Goal: Task Accomplishment & Management: Complete application form

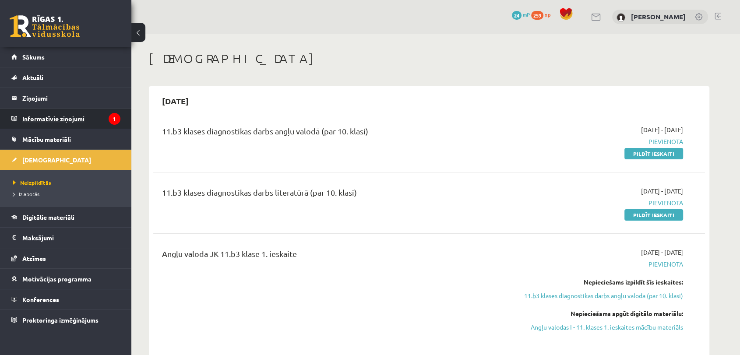
click at [69, 109] on legend "Informatīvie ziņojumi 1" at bounding box center [71, 119] width 98 height 20
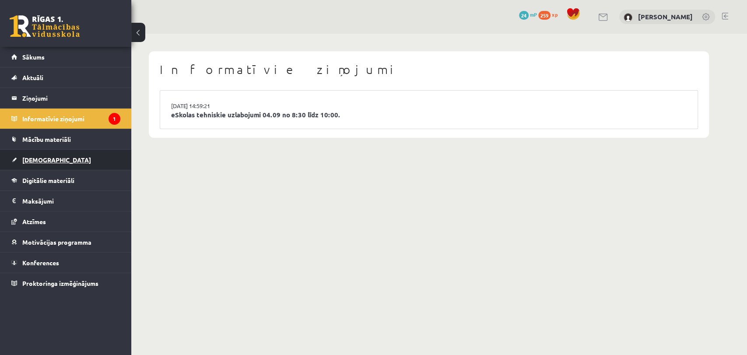
click at [50, 168] on link "[DEMOGRAPHIC_DATA]" at bounding box center [65, 160] width 109 height 20
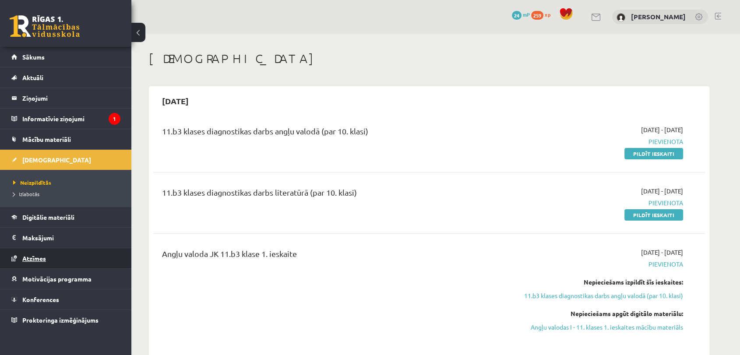
click at [32, 260] on span "Atzīmes" at bounding box center [34, 258] width 24 height 8
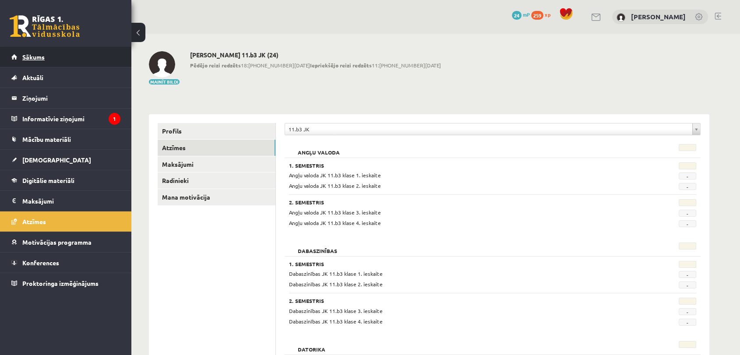
click at [36, 56] on span "Sākums" at bounding box center [33, 57] width 22 height 8
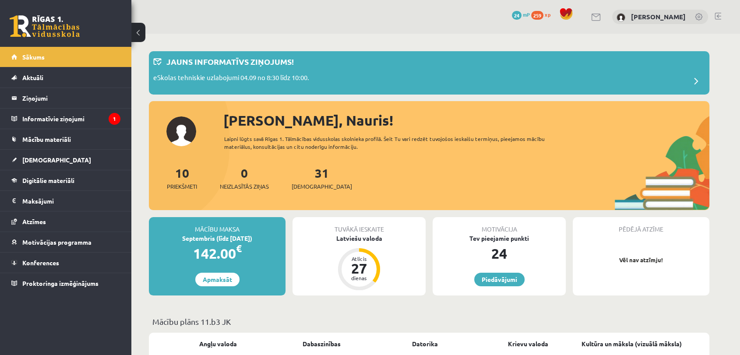
click at [692, 267] on div "Pēdējā atzīme Vēl nav atzīmju!" at bounding box center [640, 256] width 137 height 78
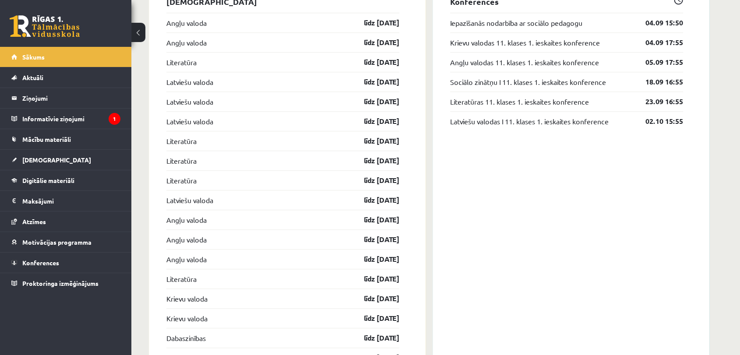
scroll to position [785, 0]
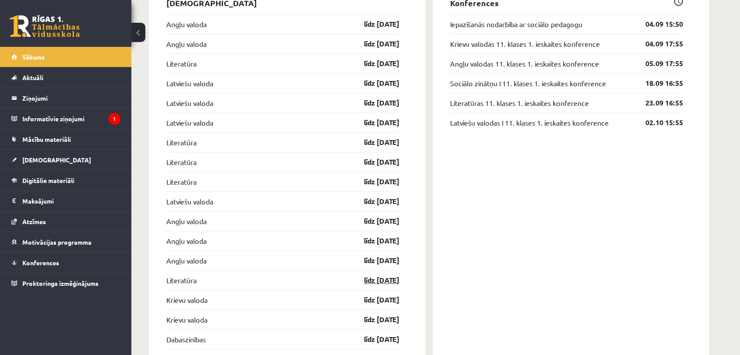
click at [390, 275] on link "līdz 30.09.25" at bounding box center [373, 280] width 51 height 11
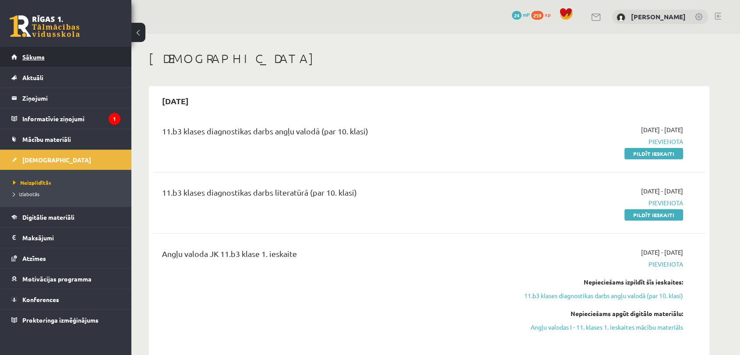
click at [56, 61] on link "Sākums" at bounding box center [65, 57] width 109 height 20
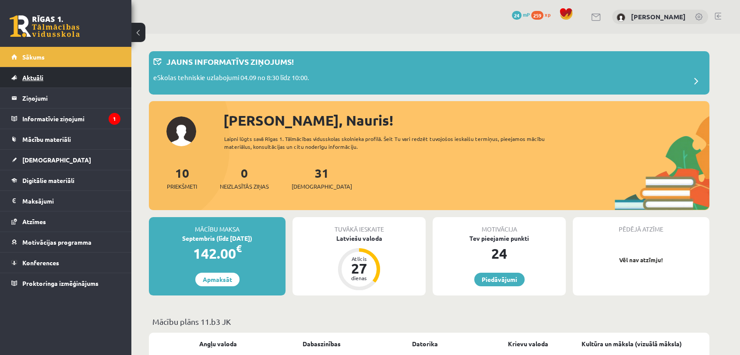
click at [38, 78] on span "Aktuāli" at bounding box center [32, 78] width 21 height 8
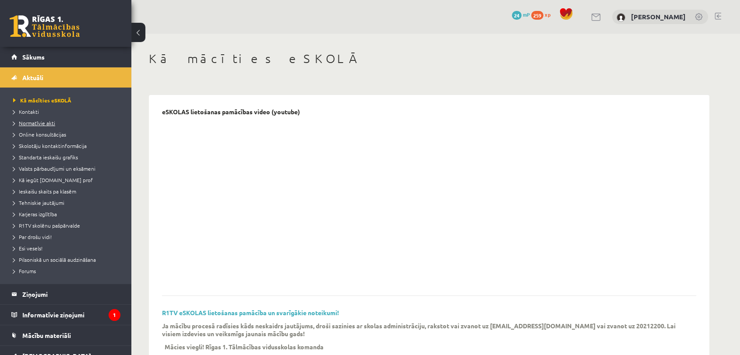
click at [42, 124] on span "Normatīvie akti" at bounding box center [34, 122] width 42 height 7
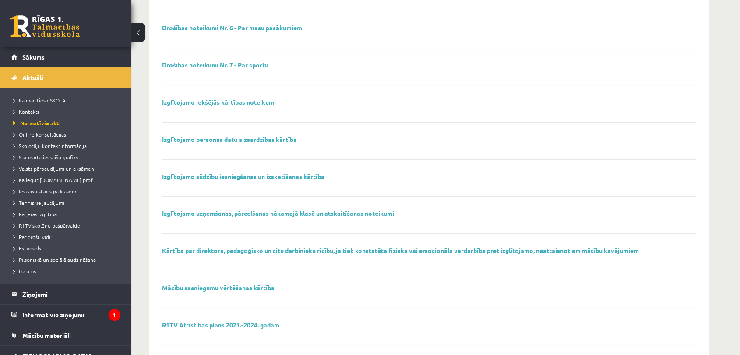
scroll to position [307, 0]
click at [300, 210] on link "Izglītojamo uzņemšanas, pārcelšanas nākamajā klasē un atskaitīšanas noteikumi" at bounding box center [278, 213] width 232 height 8
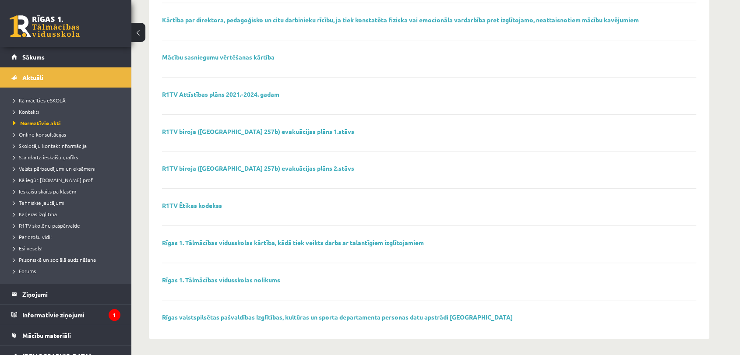
scroll to position [537, 0]
click at [35, 136] on span "Online konsultācijas" at bounding box center [39, 134] width 53 height 7
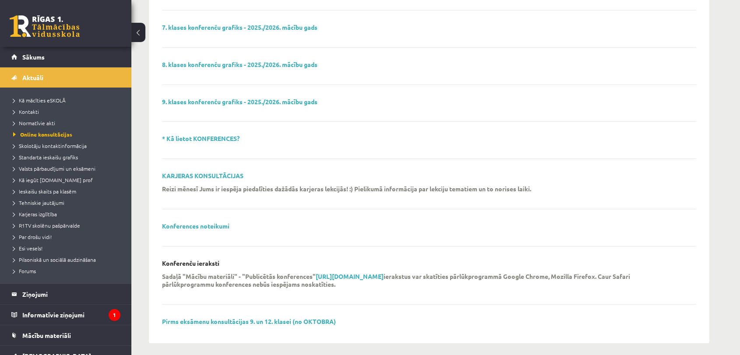
scroll to position [255, 0]
click at [63, 160] on link "Standarta ieskaišu grafiks" at bounding box center [67, 157] width 109 height 8
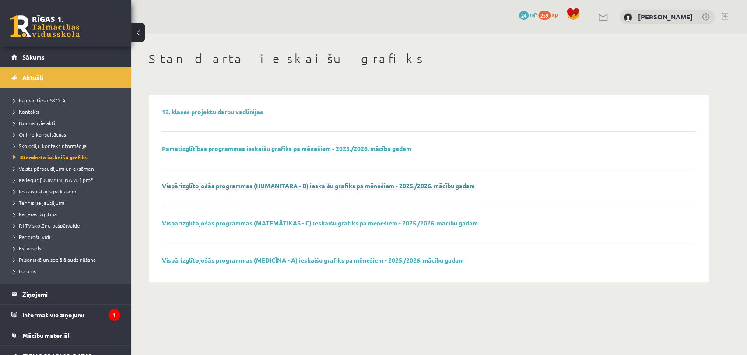
click at [242, 186] on link "Vispārizglītojošās programmas (HUMANITĀRĀ - B) ieskaišu grafiks pa mēnešiem - 2…" at bounding box center [318, 186] width 313 height 8
click at [81, 171] on span "Valsts pārbaudījumi un eksāmeni" at bounding box center [54, 168] width 82 height 7
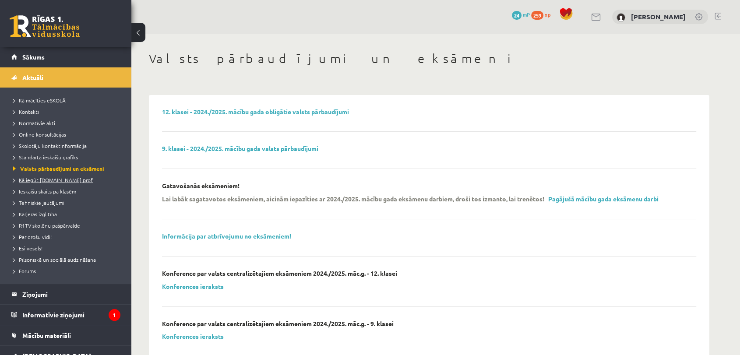
click at [56, 182] on span "Kā iegūt [DOMAIN_NAME] prof" at bounding box center [53, 179] width 80 height 7
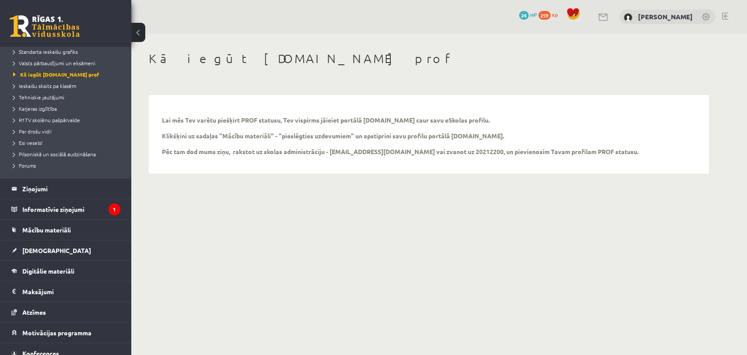
scroll to position [109, 0]
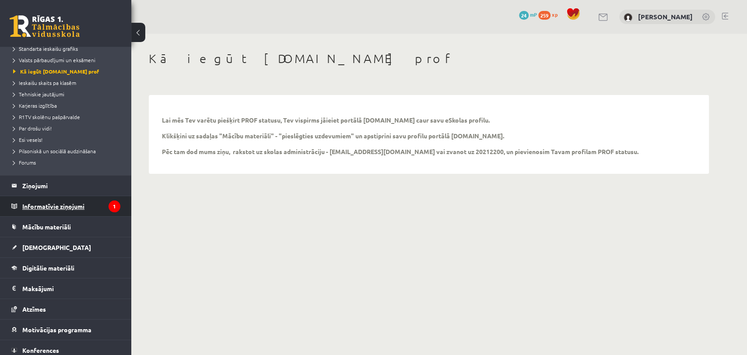
click at [81, 212] on legend "Informatīvie ziņojumi 1" at bounding box center [71, 206] width 98 height 20
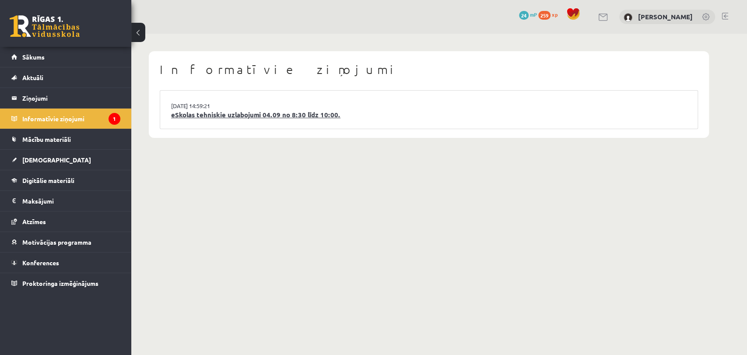
click at [317, 113] on link "eSkolas tehniskie uzlabojumi 04.09 no 8:30 līdz 10:00." at bounding box center [428, 115] width 515 height 10
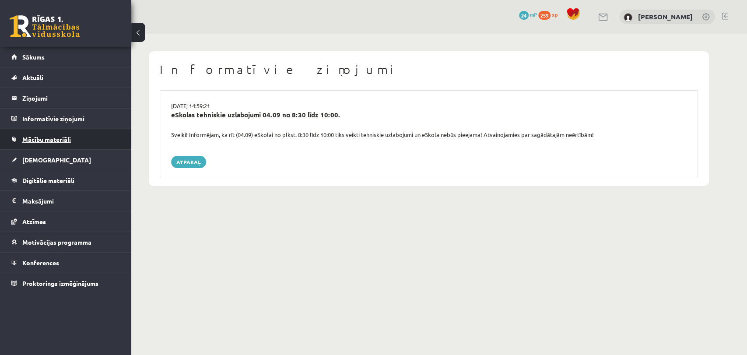
click at [56, 141] on span "Mācību materiāli" at bounding box center [46, 139] width 49 height 8
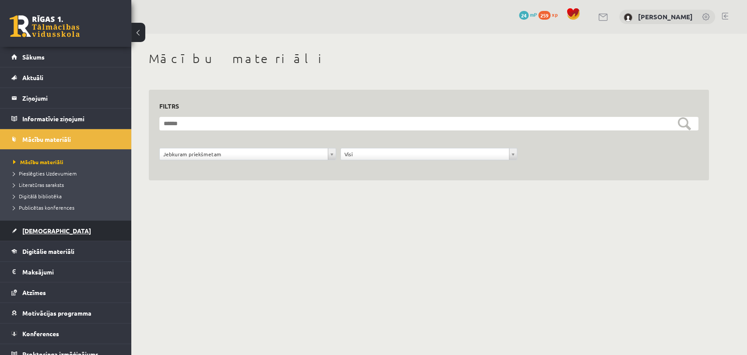
click at [44, 233] on span "[DEMOGRAPHIC_DATA]" at bounding box center [56, 231] width 69 height 8
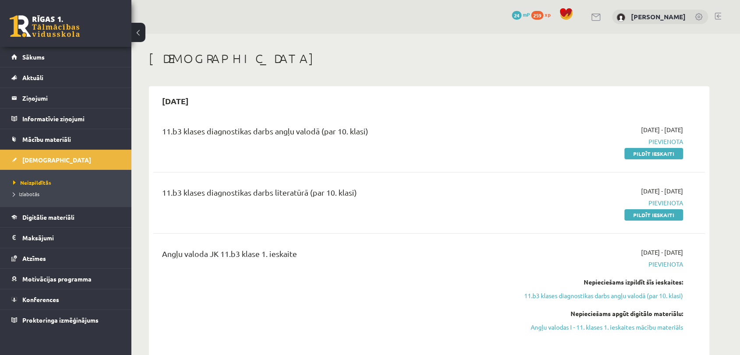
drag, startPoint x: 208, startPoint y: 133, endPoint x: 371, endPoint y: 127, distance: 162.9
click at [371, 127] on div "11.b3 klases diagnostikas darbs angļu valodā (par 10. klasi)" at bounding box center [333, 133] width 343 height 16
copy div "diagnostikas darbs angļu valodā (par 10. klasi)"
click at [57, 137] on span "Mācību materiāli" at bounding box center [46, 139] width 49 height 8
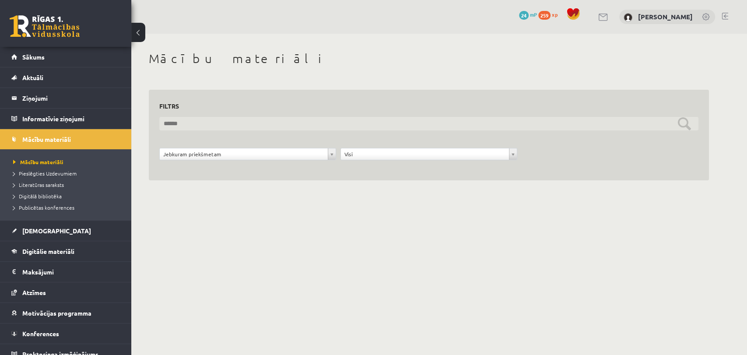
click at [260, 123] on input "text" at bounding box center [428, 124] width 539 height 14
paste input "**********"
type input "**********"
click at [311, 123] on input "**********" at bounding box center [428, 124] width 539 height 14
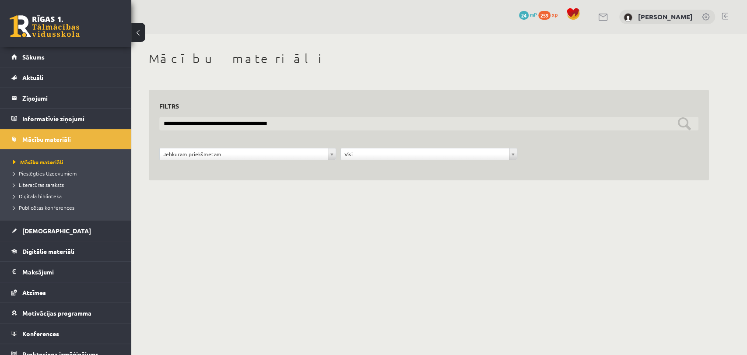
click at [311, 123] on input "**********" at bounding box center [428, 124] width 539 height 14
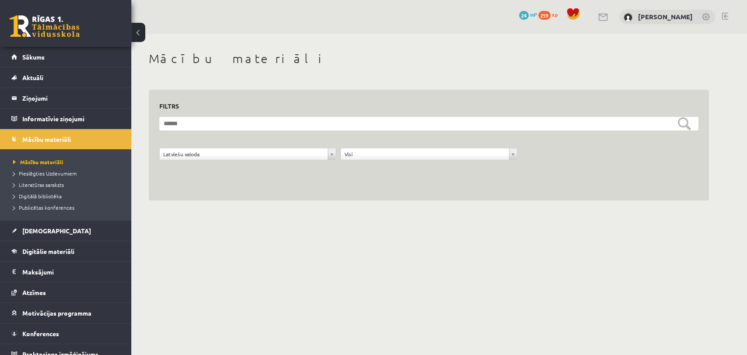
click at [673, 208] on div "**********" at bounding box center [428, 126] width 595 height 184
drag, startPoint x: 746, startPoint y: 71, endPoint x: 746, endPoint y: 81, distance: 10.5
click at [746, 81] on div "**********" at bounding box center [439, 126] width 616 height 184
click at [46, 244] on link "Digitālie materiāli" at bounding box center [65, 251] width 109 height 20
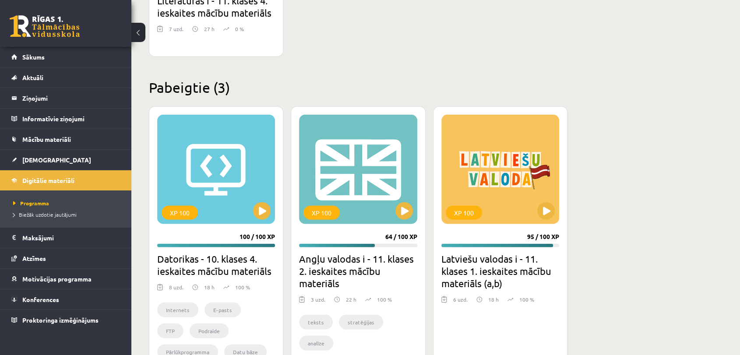
scroll to position [2177, 0]
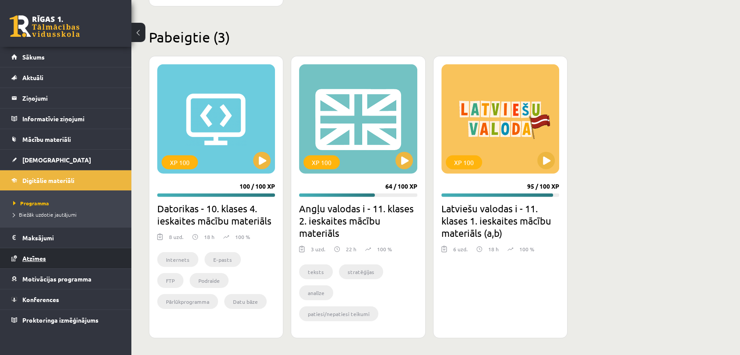
click at [38, 265] on link "Atzīmes" at bounding box center [65, 258] width 109 height 20
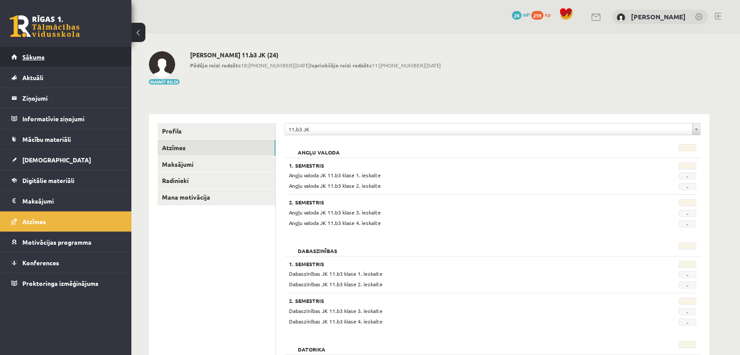
click at [47, 59] on link "Sākums" at bounding box center [65, 57] width 109 height 20
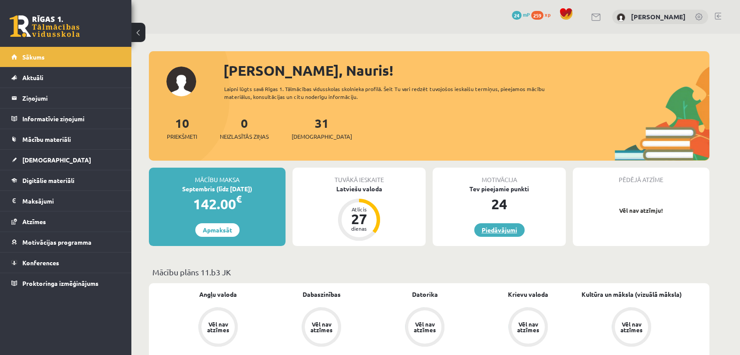
click at [515, 232] on link "Piedāvājumi" at bounding box center [499, 230] width 50 height 14
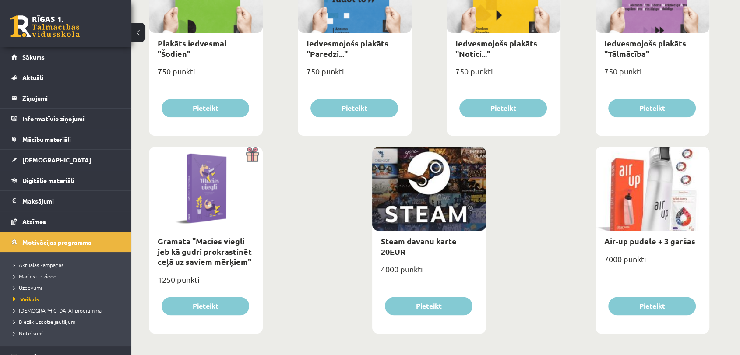
scroll to position [989, 0]
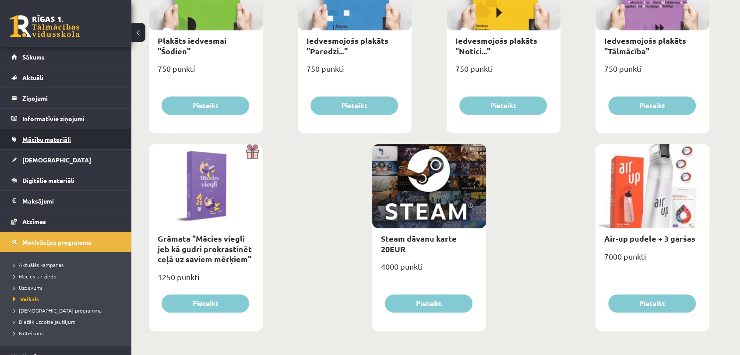
click at [58, 136] on span "Mācību materiāli" at bounding box center [46, 139] width 49 height 8
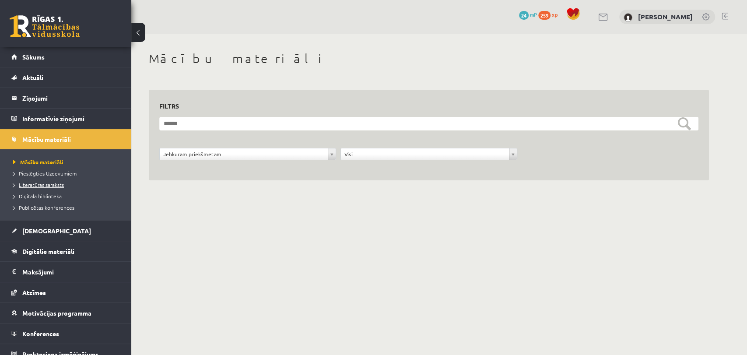
click at [62, 182] on span "Literatūras saraksts" at bounding box center [38, 184] width 51 height 7
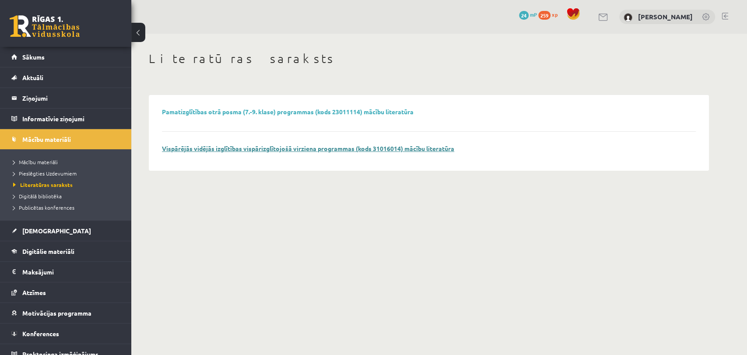
click at [269, 147] on link "Vispārējās vidējās izglītības vispārizglītojošā virziena programmas (kods 31016…" at bounding box center [308, 148] width 292 height 8
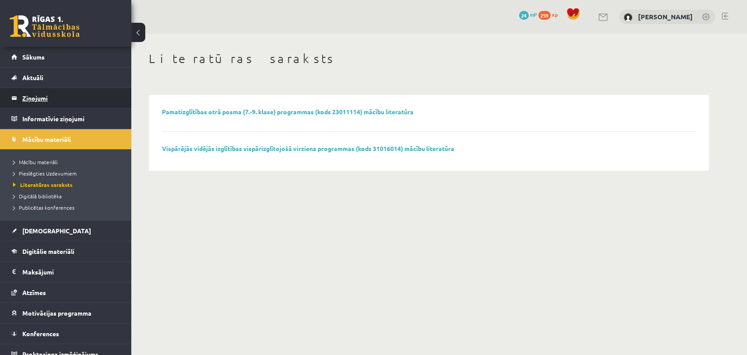
click at [45, 97] on legend "Ziņojumi 0" at bounding box center [71, 98] width 98 height 20
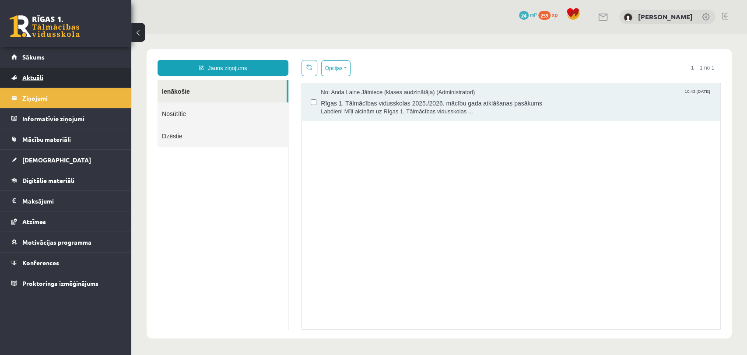
click at [49, 81] on link "Aktuāli" at bounding box center [65, 77] width 109 height 20
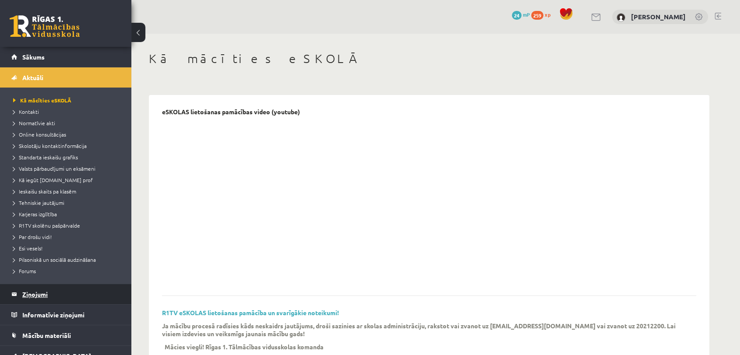
click at [39, 298] on legend "Ziņojumi 0" at bounding box center [71, 294] width 98 height 20
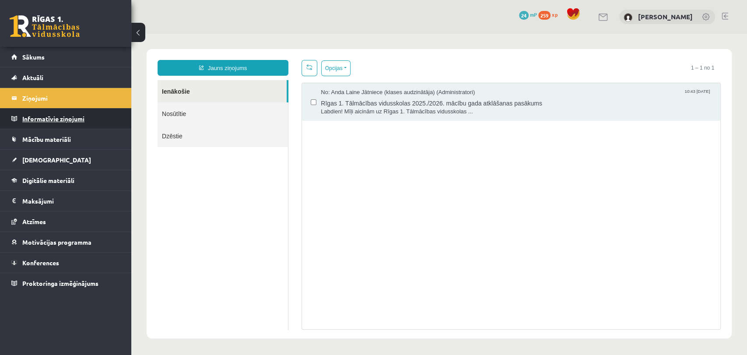
click at [84, 114] on legend "Informatīvie ziņojumi 0" at bounding box center [71, 119] width 98 height 20
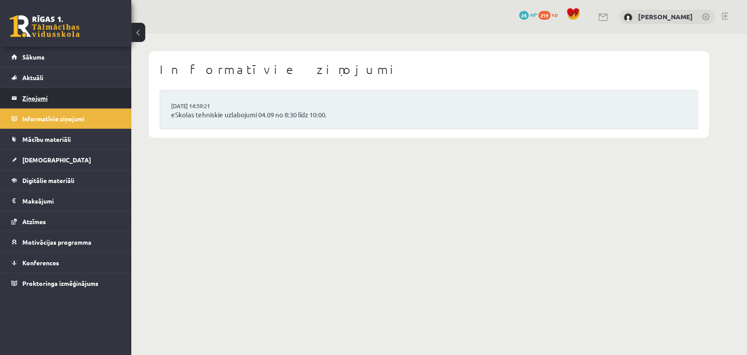
click at [56, 102] on legend "Ziņojumi 0" at bounding box center [71, 98] width 98 height 20
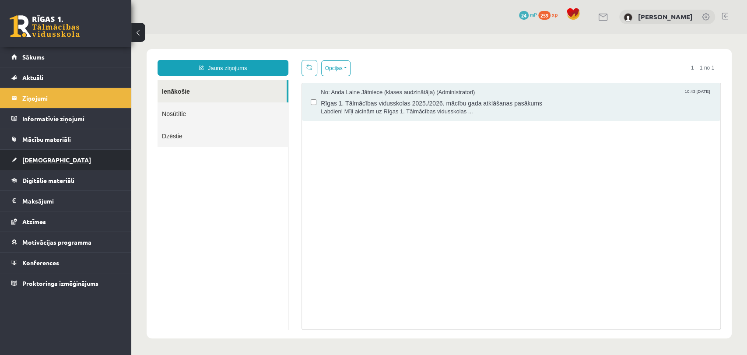
click at [42, 166] on link "[DEMOGRAPHIC_DATA]" at bounding box center [65, 160] width 109 height 20
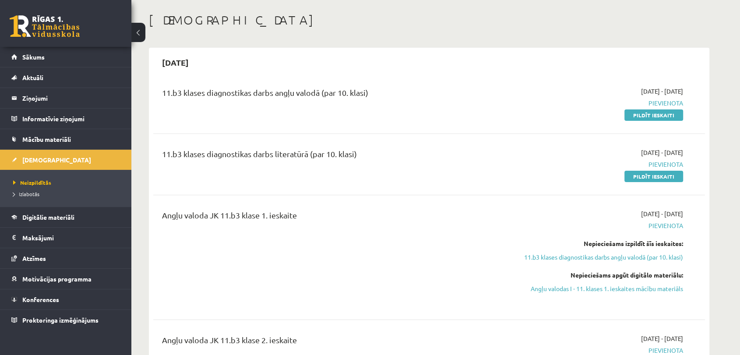
scroll to position [38, 0]
click at [656, 115] on link "Pildīt ieskaiti" at bounding box center [653, 115] width 59 height 11
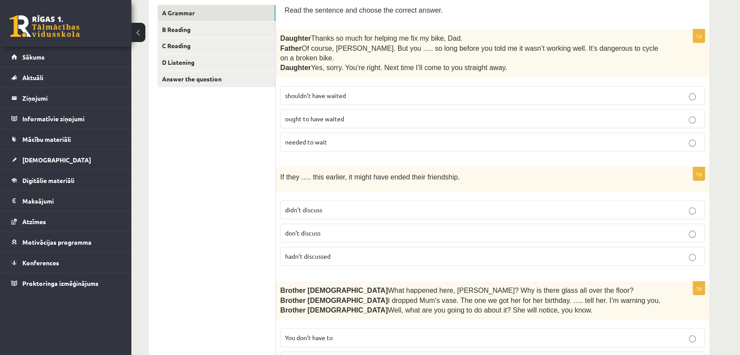
scroll to position [126, 0]
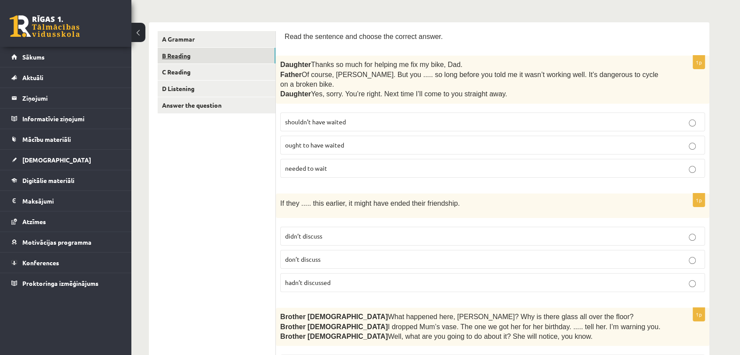
click at [218, 52] on link "B Reading" at bounding box center [217, 56] width 118 height 16
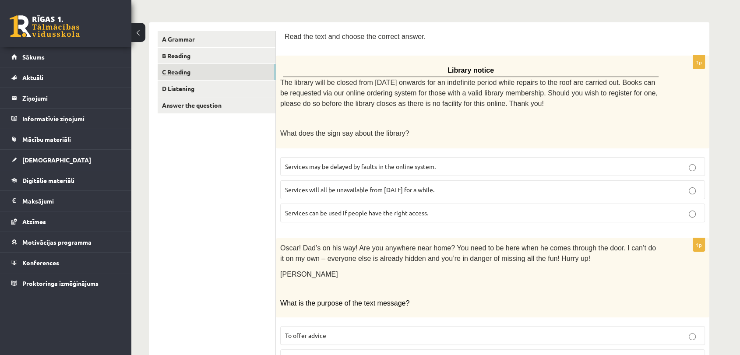
click at [214, 77] on link "C Reading" at bounding box center [217, 72] width 118 height 16
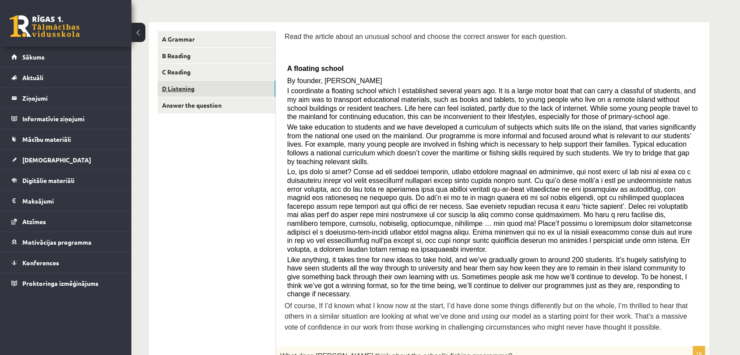
click at [213, 90] on link "D Listening" at bounding box center [217, 89] width 118 height 16
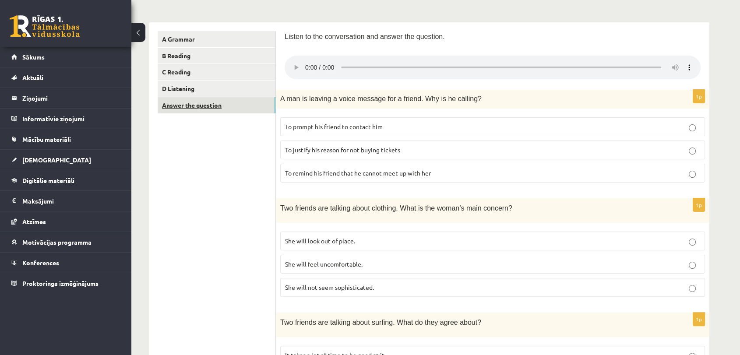
click at [215, 106] on link "Answer the question" at bounding box center [217, 105] width 118 height 16
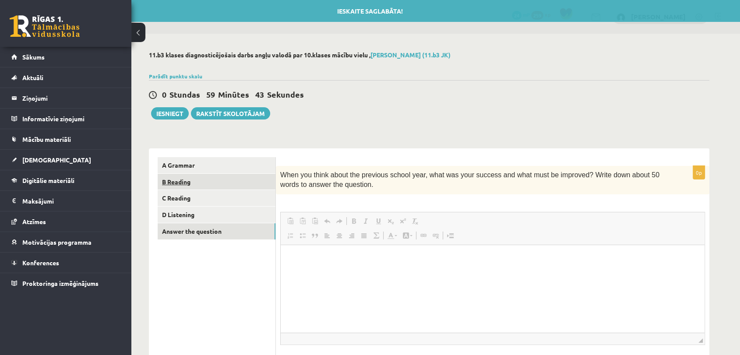
scroll to position [0, 0]
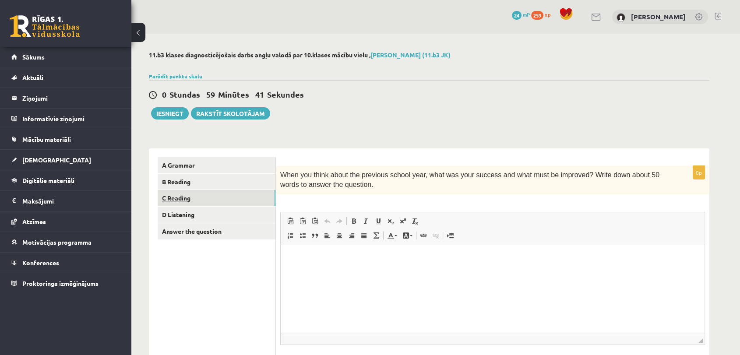
click at [212, 202] on link "C Reading" at bounding box center [217, 198] width 118 height 16
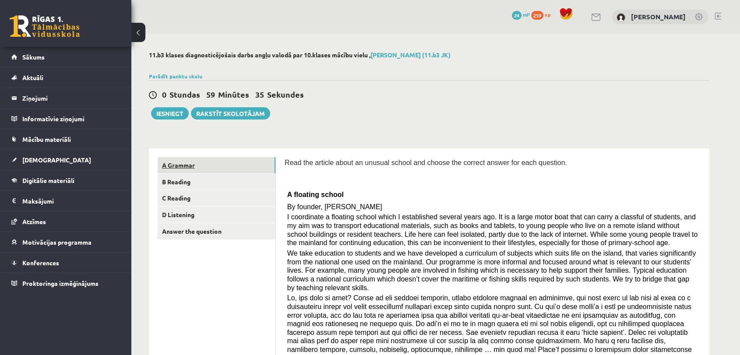
click at [230, 170] on link "A Grammar" at bounding box center [217, 165] width 118 height 16
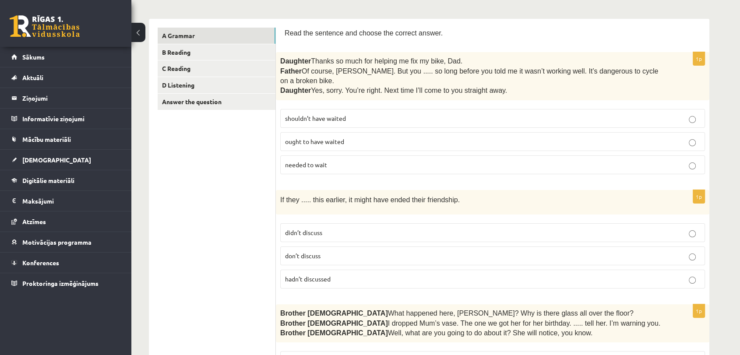
scroll to position [126, 0]
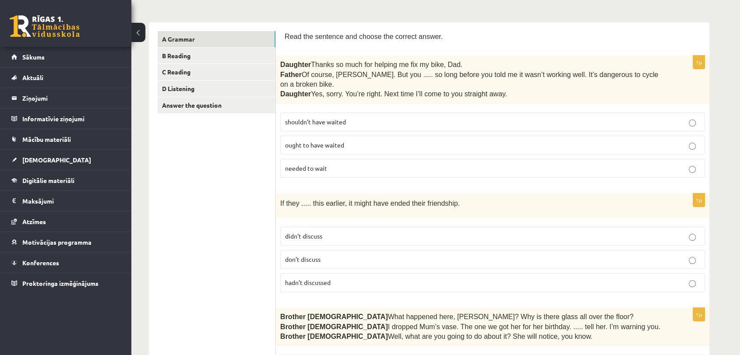
click at [656, 117] on p "shouldn’t have waited" at bounding box center [492, 121] width 415 height 9
click at [652, 278] on p "hadn’t discussed" at bounding box center [492, 282] width 415 height 9
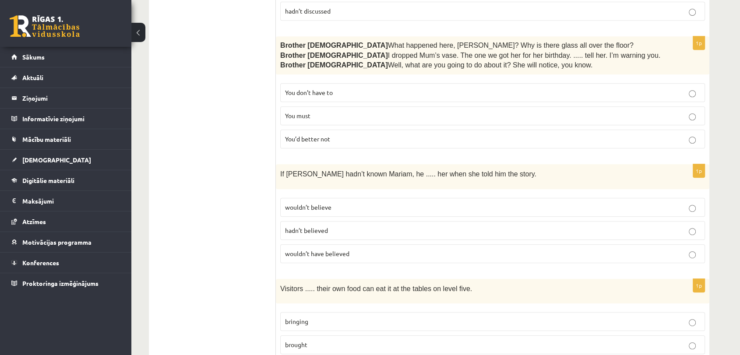
scroll to position [412, 0]
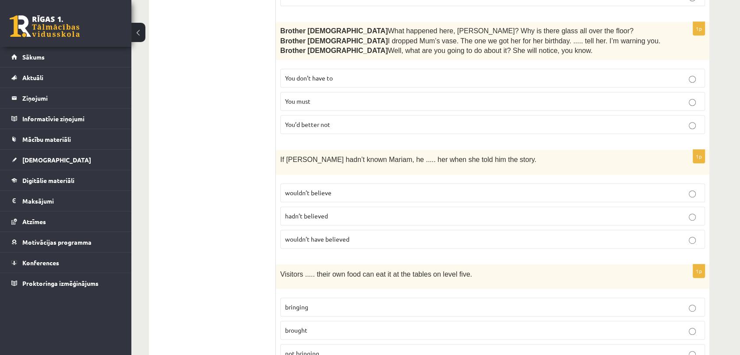
click at [684, 120] on p "You’d better not" at bounding box center [492, 124] width 415 height 9
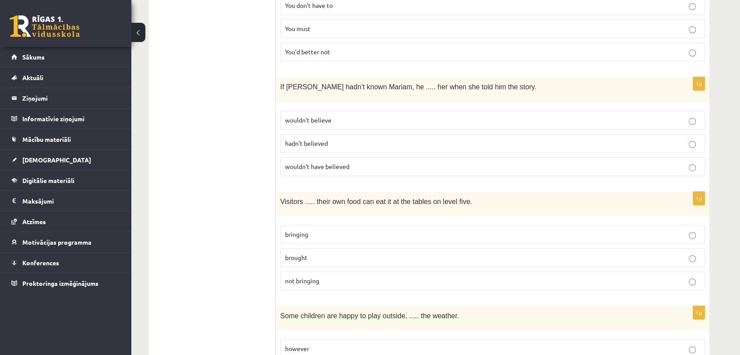
scroll to position [484, 0]
click at [687, 163] on p "wouldn’t have believed" at bounding box center [492, 167] width 415 height 9
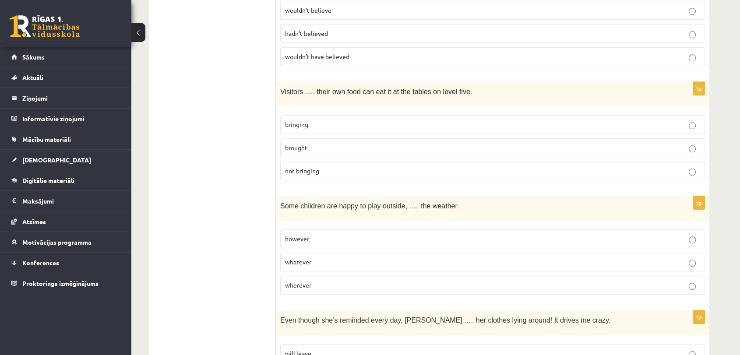
scroll to position [595, 0]
click at [551, 115] on label "bringing" at bounding box center [492, 124] width 424 height 19
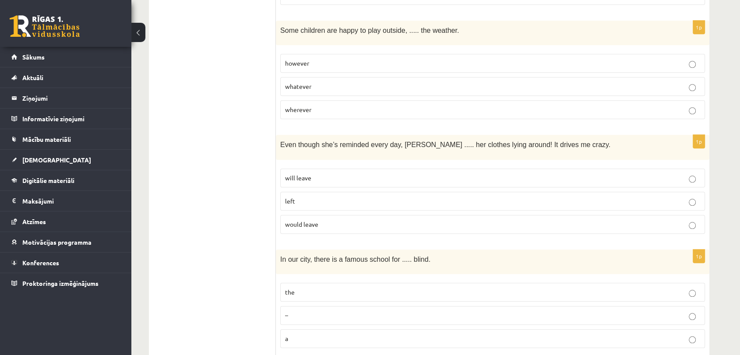
scroll to position [771, 0]
click at [686, 81] on p "whatever" at bounding box center [492, 85] width 415 height 9
click at [696, 172] on p "will leave" at bounding box center [492, 176] width 415 height 9
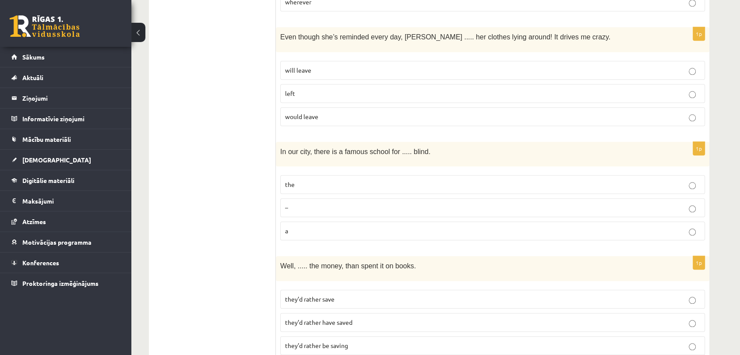
scroll to position [880, 0]
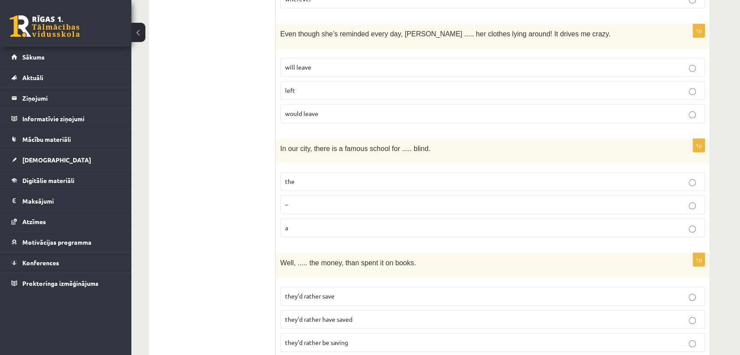
click at [670, 177] on p "the" at bounding box center [492, 181] width 415 height 9
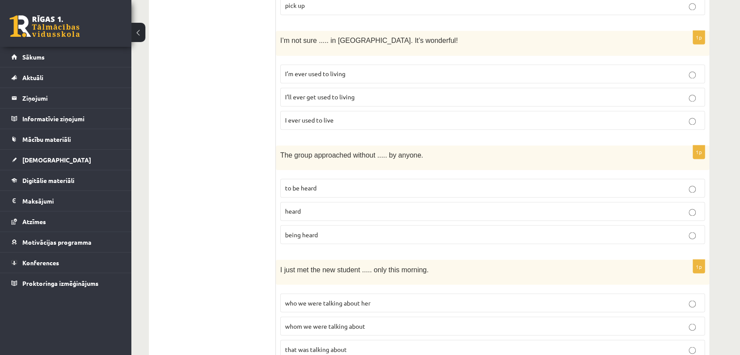
scroll to position [1449, 0]
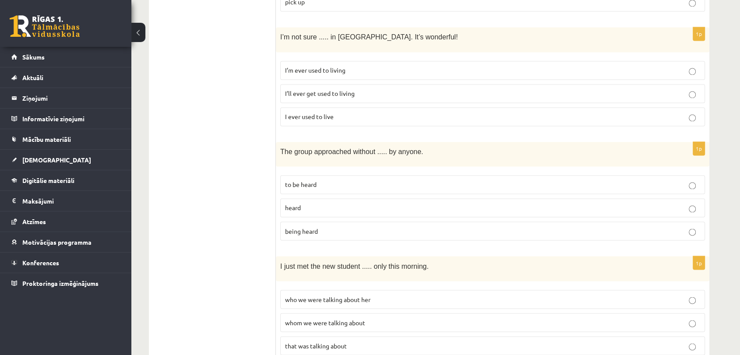
click at [687, 89] on p "I’ll ever get used to living" at bounding box center [492, 93] width 415 height 9
click at [698, 226] on p "being heard" at bounding box center [492, 230] width 415 height 9
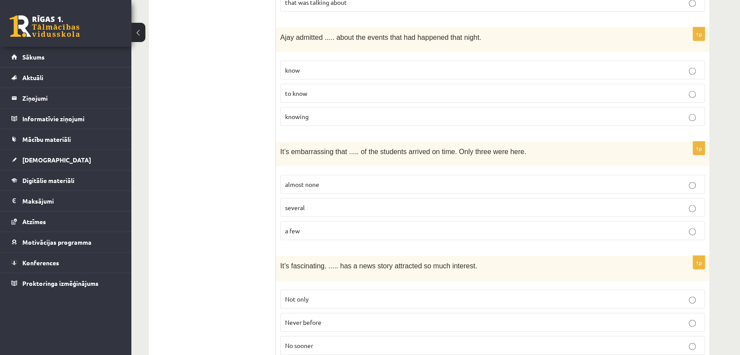
scroll to position [1798, 0]
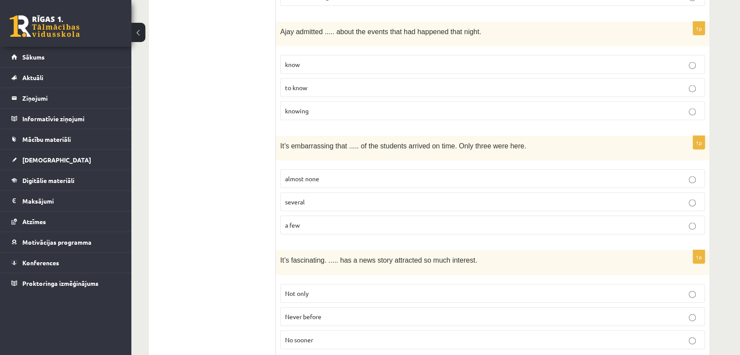
click at [659, 106] on p "knowing" at bounding box center [492, 110] width 415 height 9
click at [691, 169] on label "almost none" at bounding box center [492, 178] width 424 height 19
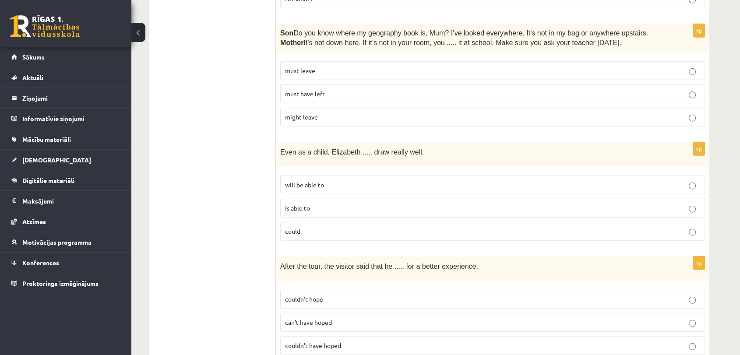
scroll to position [2135, 0]
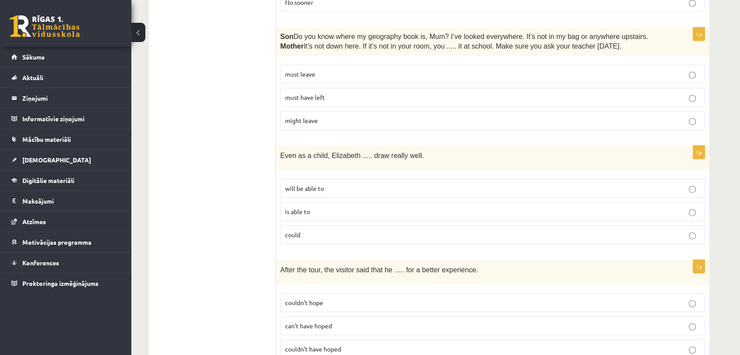
click at [670, 93] on p "must have left" at bounding box center [492, 97] width 415 height 9
click at [687, 344] on p "couldn’t have hoped" at bounding box center [492, 348] width 415 height 9
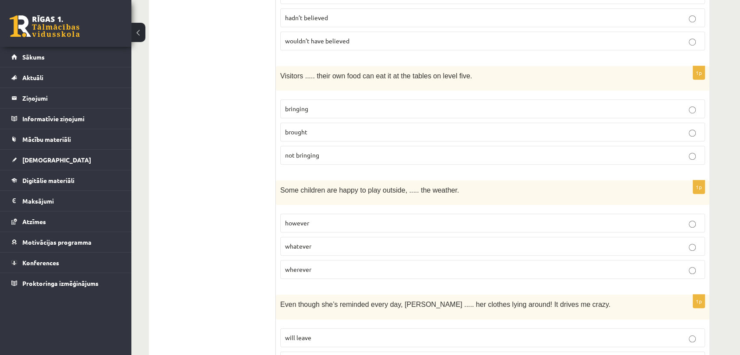
scroll to position [0, 0]
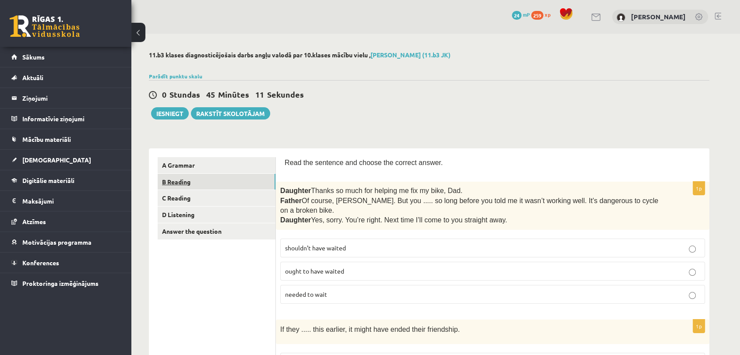
click at [237, 182] on link "B Reading" at bounding box center [217, 182] width 118 height 16
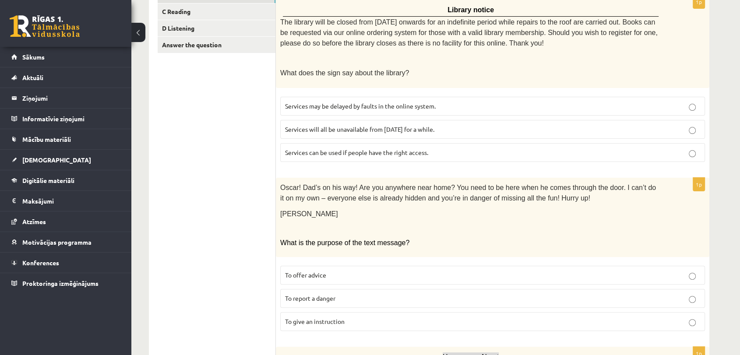
scroll to position [186, 0]
click at [694, 131] on label "Services will all be unavailable from Monday for a while." at bounding box center [492, 129] width 424 height 19
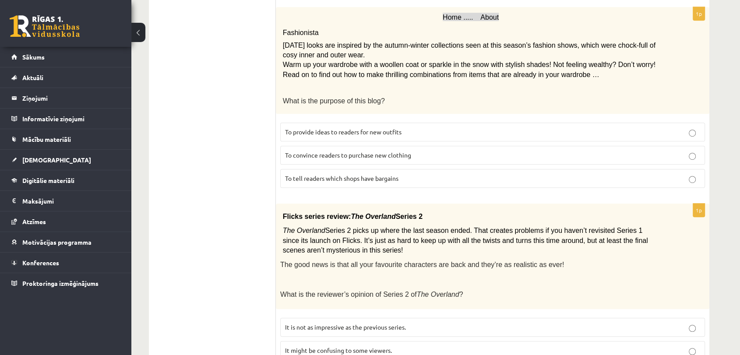
scroll to position [528, 0]
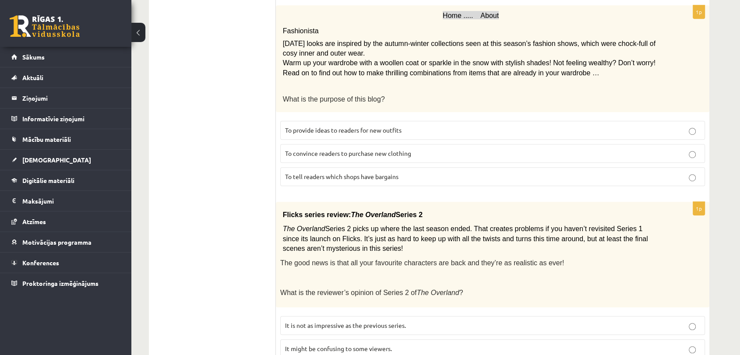
click at [735, 200] on div "11.b3 klases diagnosticējošais darbs angļu valodā par 10.klases mācību vielu , …" at bounding box center [435, 163] width 608 height 1315
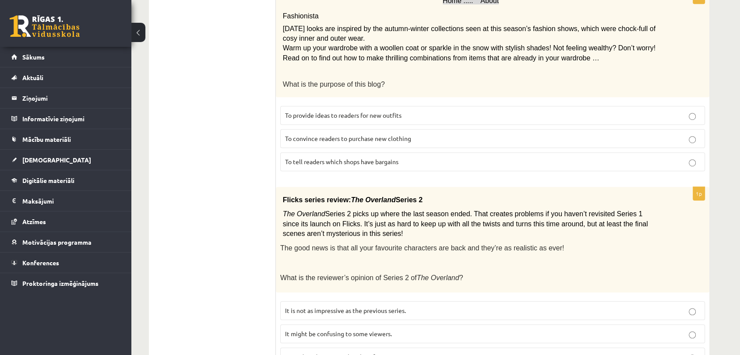
scroll to position [544, 0]
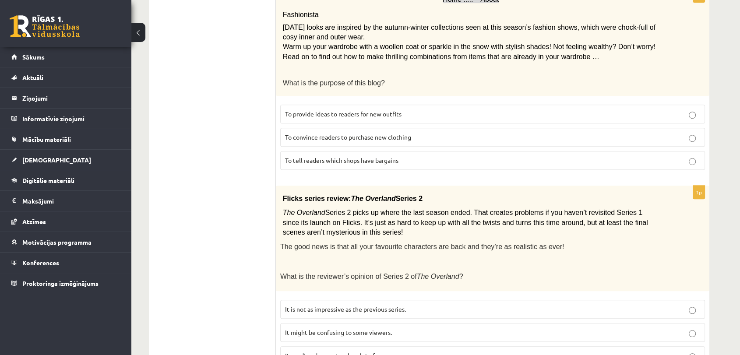
click at [690, 133] on p "To convince readers to purchase new clothing" at bounding box center [492, 137] width 415 height 9
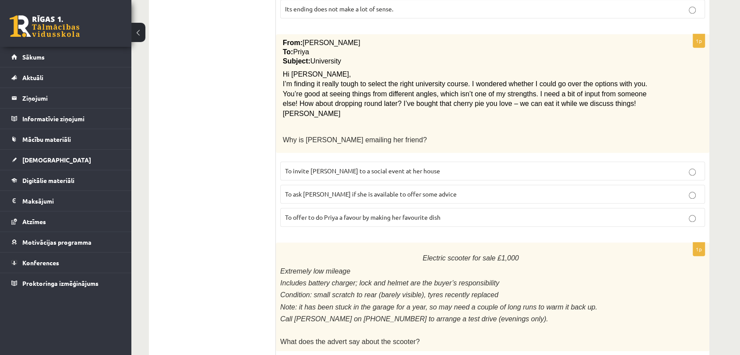
scroll to position [880, 0]
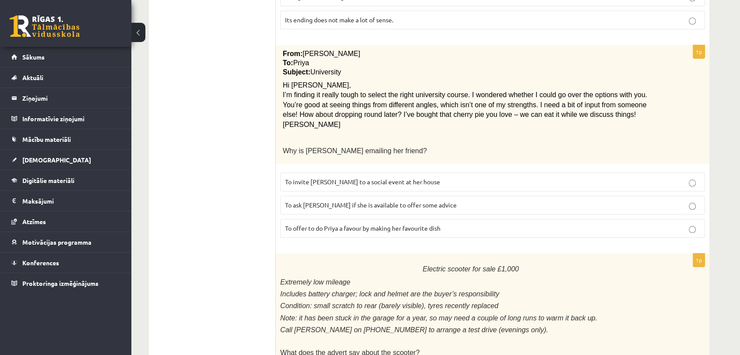
click at [686, 200] on p "To ask Priya if she is available to offer some advice" at bounding box center [492, 204] width 415 height 9
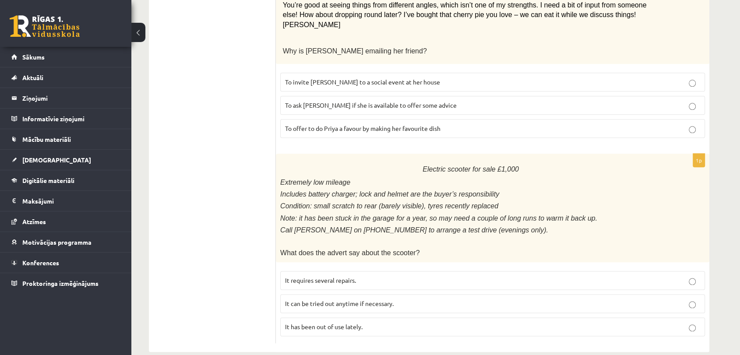
click at [680, 318] on label "It has been out of use lately." at bounding box center [492, 326] width 424 height 19
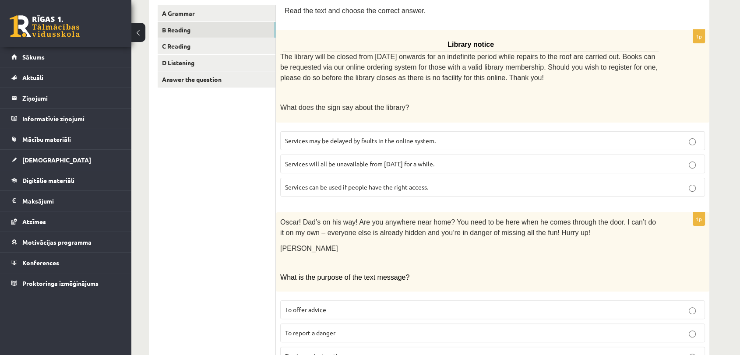
scroll to position [49, 0]
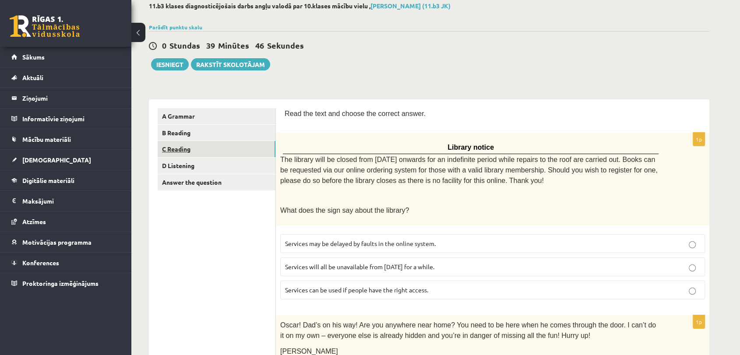
click at [217, 151] on link "C Reading" at bounding box center [217, 149] width 118 height 16
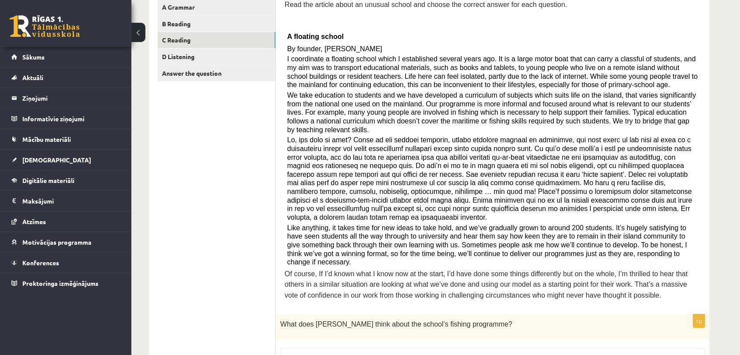
scroll to position [110, 0]
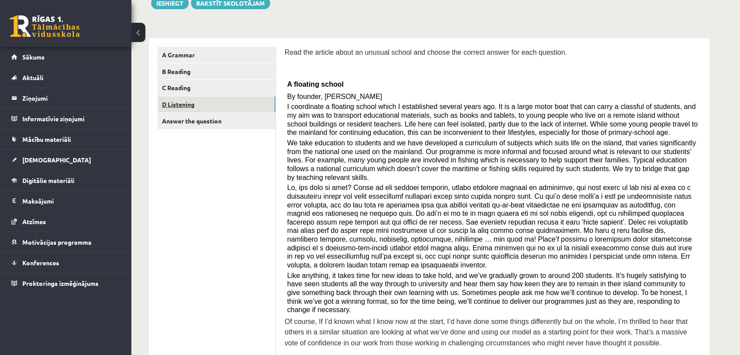
click at [272, 99] on link "D Listening" at bounding box center [217, 104] width 118 height 16
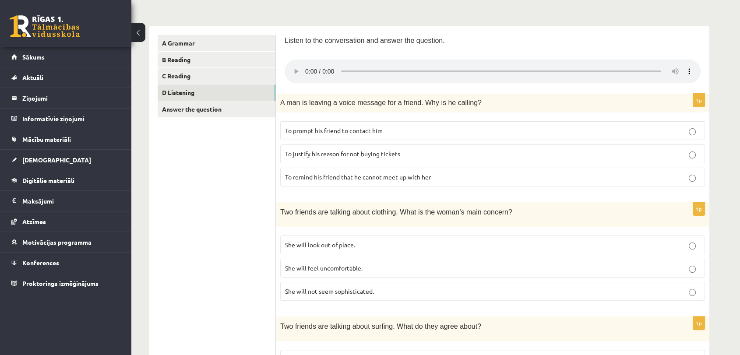
scroll to position [122, 0]
click at [690, 249] on label "She will look out of place." at bounding box center [492, 245] width 424 height 19
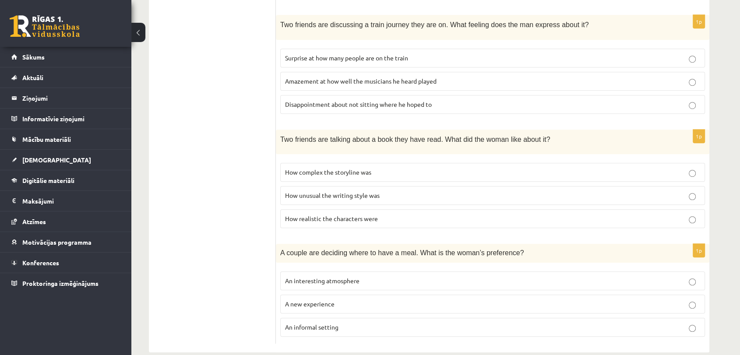
scroll to position [549, 0]
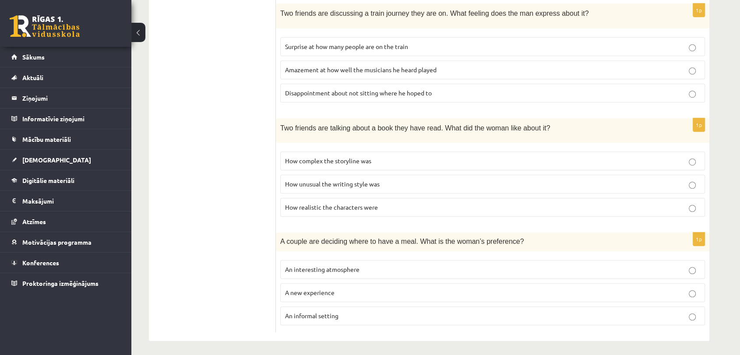
click at [384, 89] on span "Disappointment about not sitting where he hoped to" at bounding box center [358, 93] width 147 height 8
click at [663, 313] on p "An informal setting" at bounding box center [492, 315] width 415 height 9
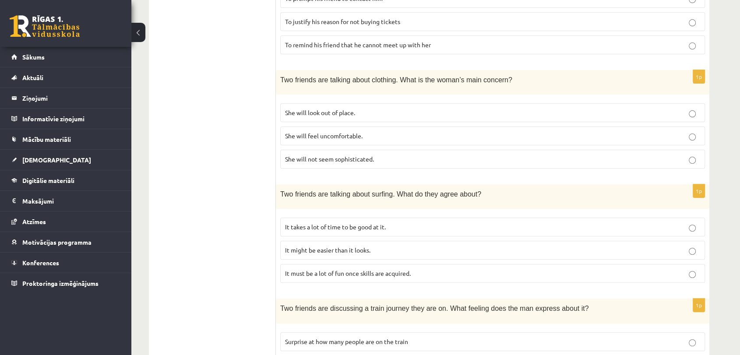
scroll to position [0, 0]
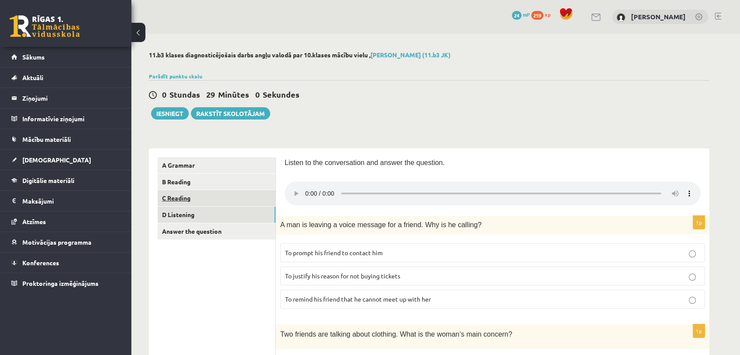
click at [221, 202] on link "C Reading" at bounding box center [217, 198] width 118 height 16
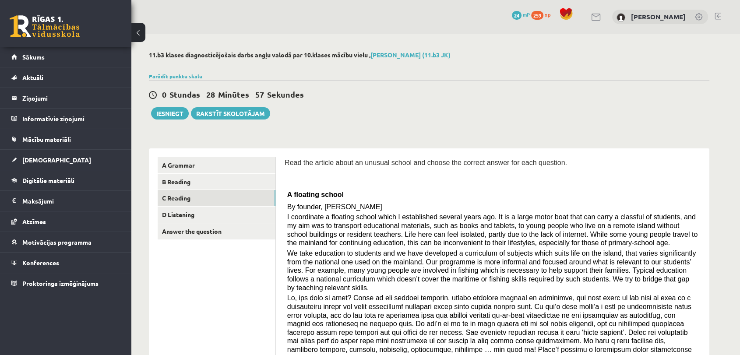
scroll to position [45, 0]
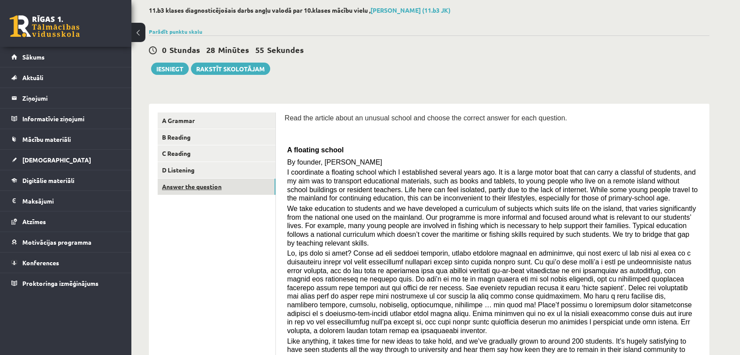
click at [236, 192] on link "Answer the question" at bounding box center [217, 187] width 118 height 16
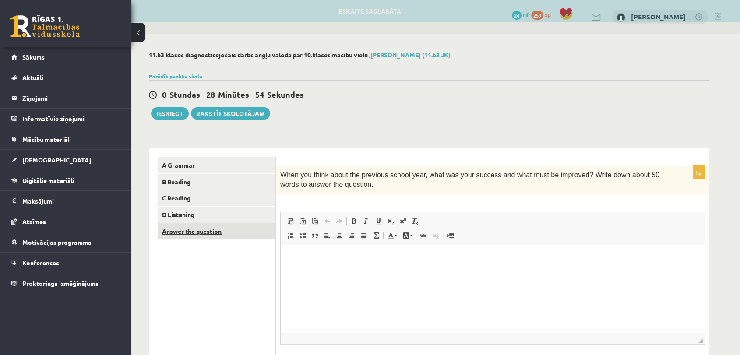
scroll to position [0, 0]
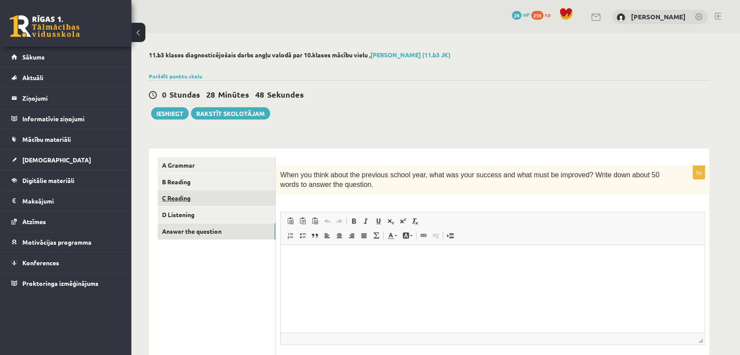
click at [185, 198] on link "C Reading" at bounding box center [217, 198] width 118 height 16
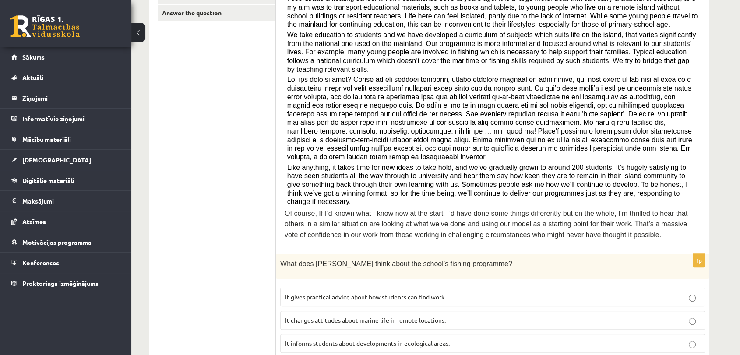
scroll to position [205, 0]
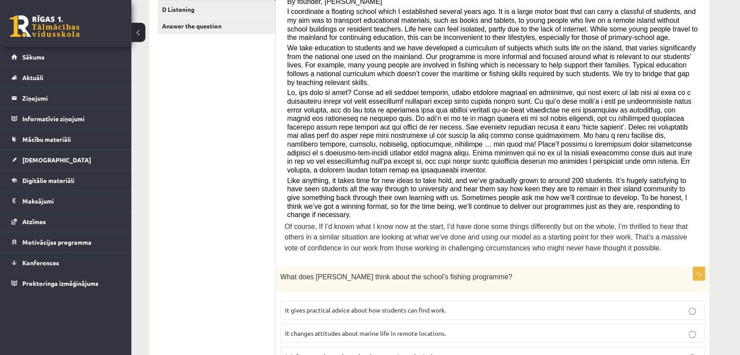
click at [599, 329] on p "It changes attitudes about marine life in remote locations." at bounding box center [492, 333] width 415 height 9
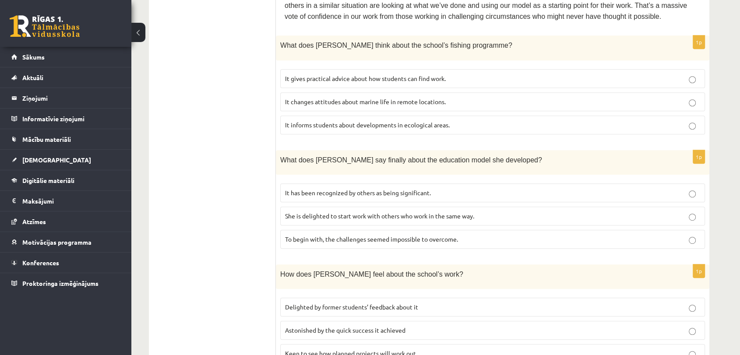
scroll to position [435, 0]
click at [676, 117] on label "It informs students about developments in ecological areas." at bounding box center [492, 126] width 424 height 19
click at [595, 185] on label "It has been recognized by others as being significant." at bounding box center [492, 194] width 424 height 19
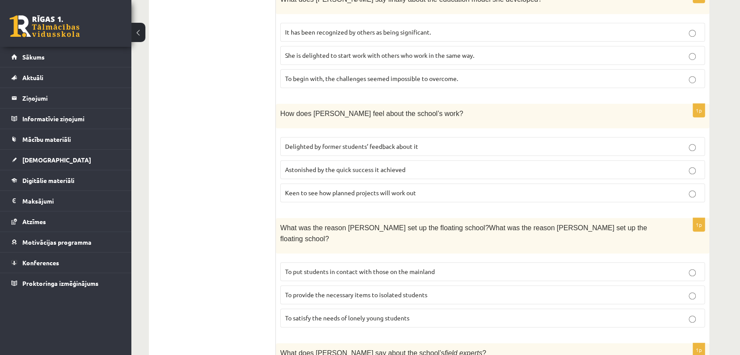
scroll to position [596, 0]
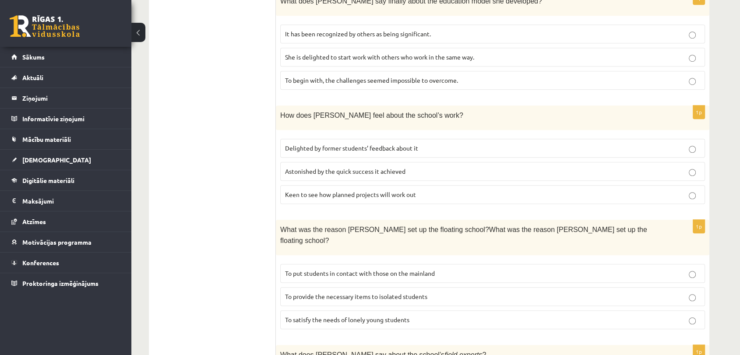
click at [594, 144] on p "Delighted by former students’ feedback about it" at bounding box center [492, 148] width 415 height 9
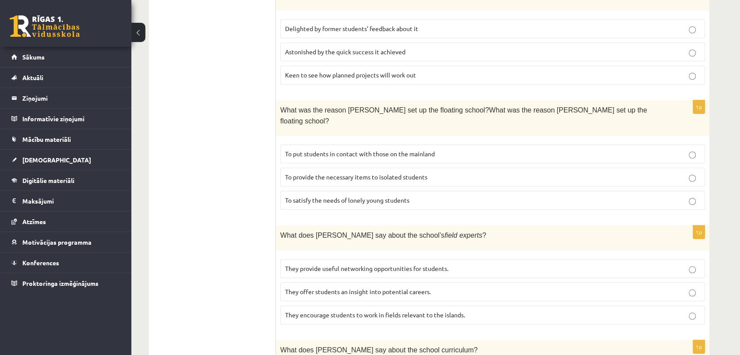
scroll to position [689, 0]
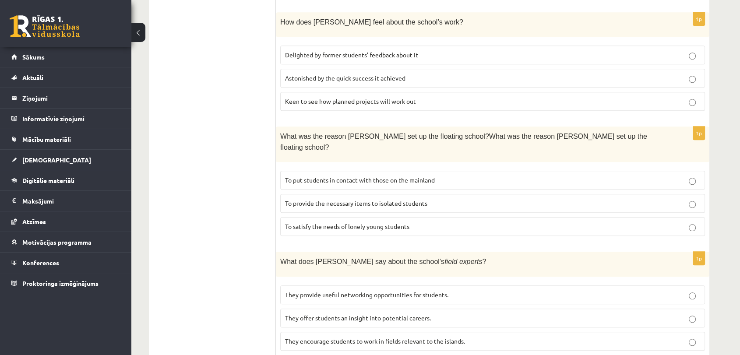
click at [449, 194] on label "To provide the necessary items to isolated students" at bounding box center [492, 203] width 424 height 19
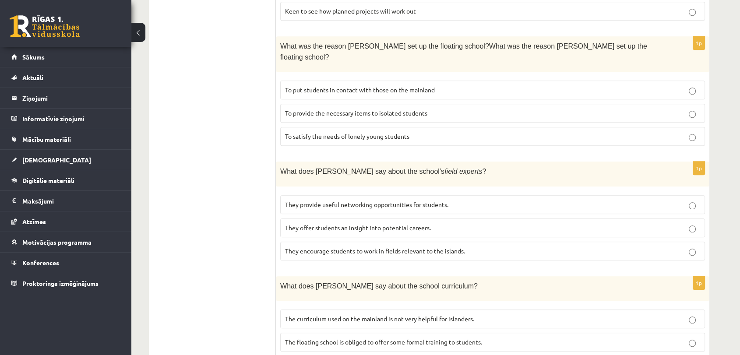
scroll to position [787, 0]
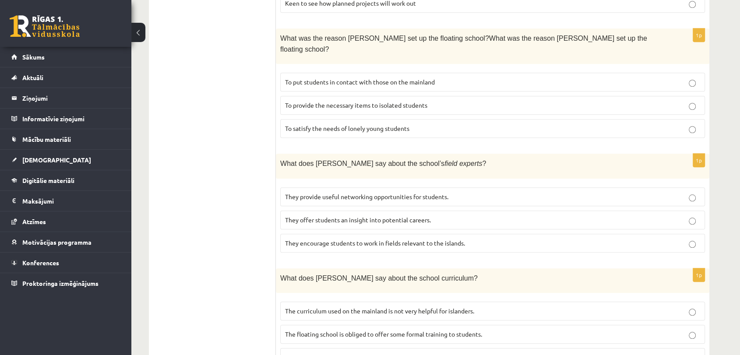
click at [511, 215] on p "They offer students an insight into potential careers." at bounding box center [492, 219] width 415 height 9
click at [346, 306] on span "The curriculum used on the mainland is not very helpful for islanders." at bounding box center [379, 310] width 189 height 8
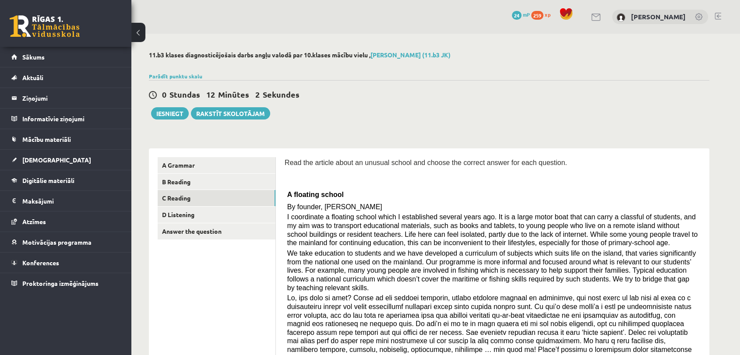
scroll to position [40, 0]
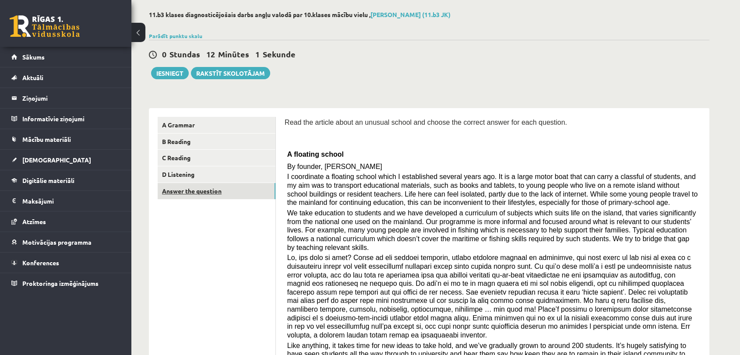
click at [248, 191] on link "Answer the question" at bounding box center [217, 191] width 118 height 16
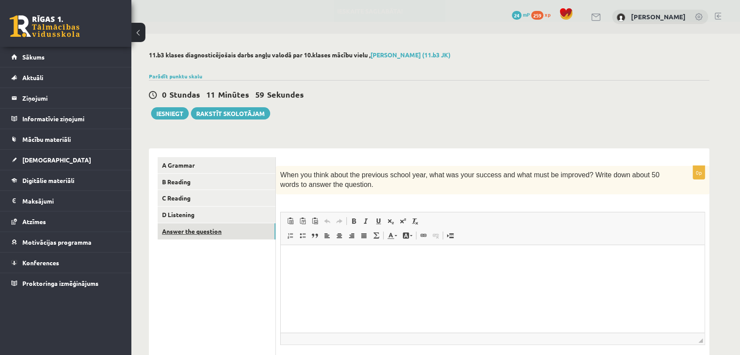
scroll to position [0, 0]
click at [338, 270] on html at bounding box center [492, 258] width 424 height 27
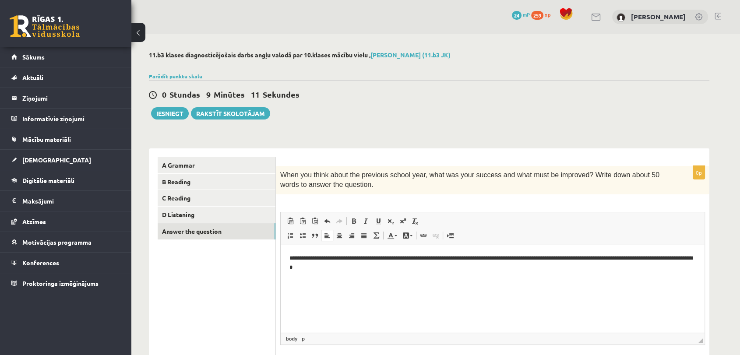
click at [377, 259] on p "**********" at bounding box center [492, 262] width 406 height 18
click at [420, 259] on p "**********" at bounding box center [492, 262] width 406 height 18
click at [440, 259] on p "**********" at bounding box center [492, 262] width 406 height 18
click at [473, 258] on p "**********" at bounding box center [492, 262] width 406 height 18
click at [503, 257] on p "**********" at bounding box center [492, 262] width 406 height 18
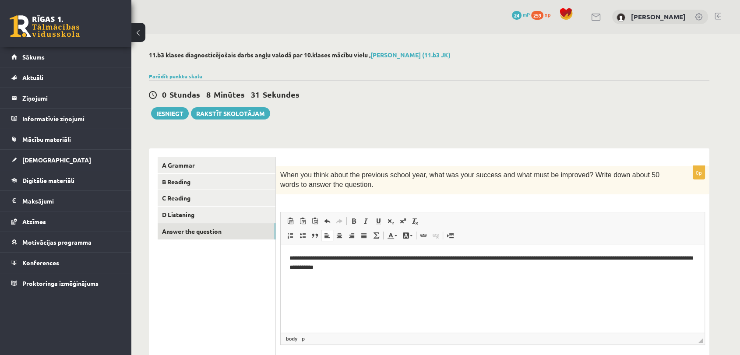
click at [531, 259] on p "**********" at bounding box center [492, 262] width 406 height 18
click at [528, 259] on p "**********" at bounding box center [492, 262] width 406 height 18
click at [411, 270] on p "**********" at bounding box center [492, 262] width 406 height 18
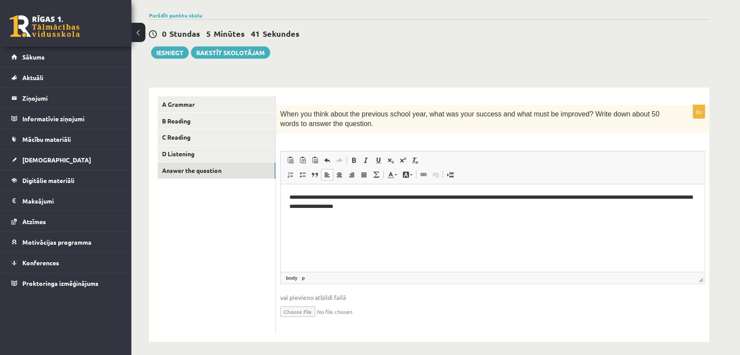
scroll to position [66, 0]
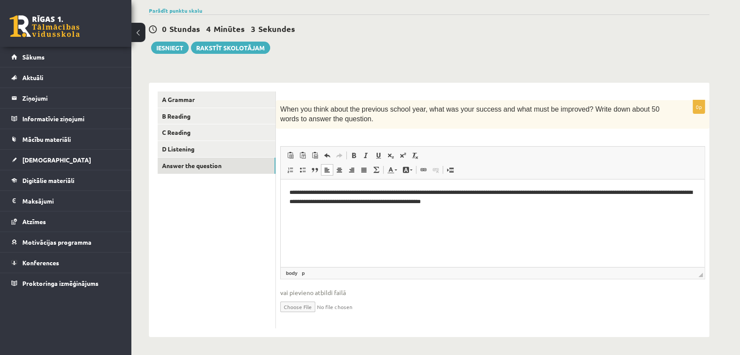
click at [427, 201] on p "**********" at bounding box center [492, 197] width 406 height 18
click at [503, 202] on p "**********" at bounding box center [492, 197] width 406 height 18
click at [172, 48] on button "Iesniegt" at bounding box center [170, 48] width 38 height 12
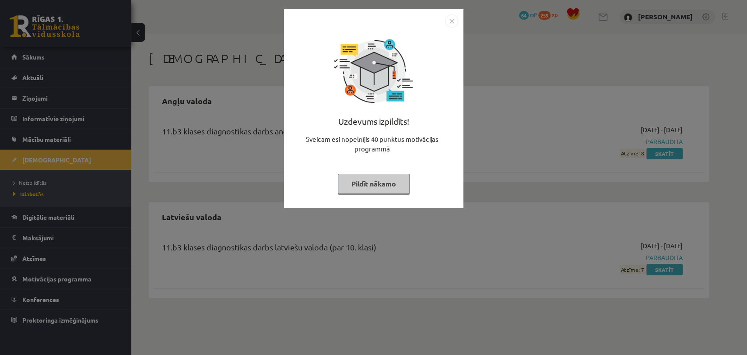
click at [452, 21] on img "Close" at bounding box center [451, 20] width 13 height 13
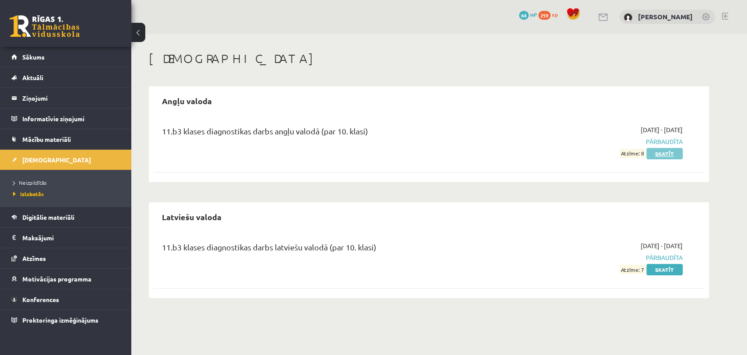
click at [664, 152] on link "Skatīt" at bounding box center [664, 153] width 36 height 11
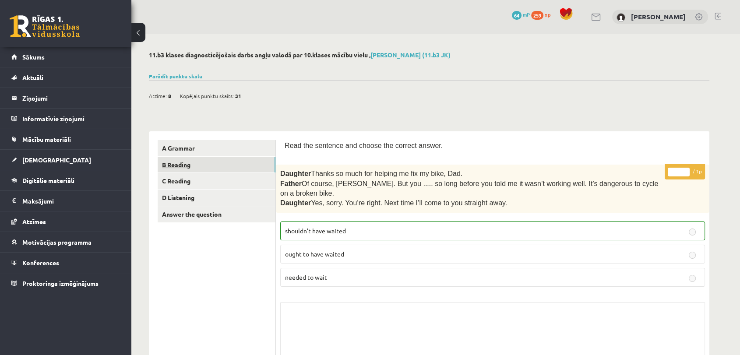
click at [242, 169] on link "B Reading" at bounding box center [217, 165] width 118 height 16
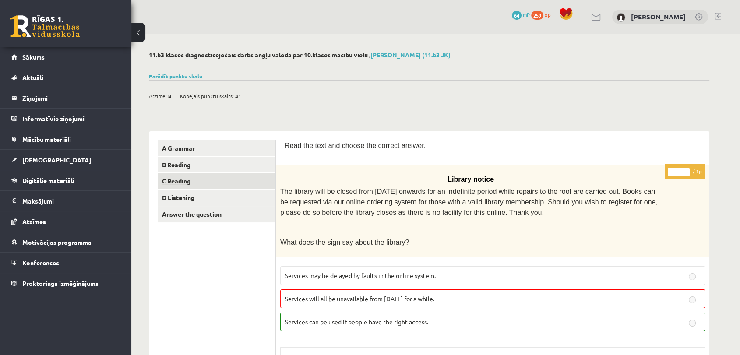
click at [243, 187] on link "C Reading" at bounding box center [217, 181] width 118 height 16
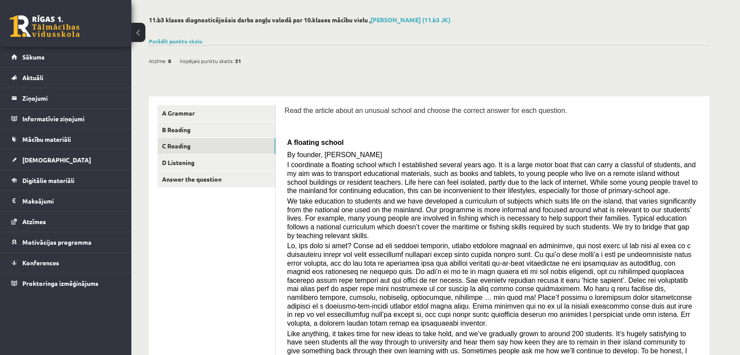
scroll to position [37, 0]
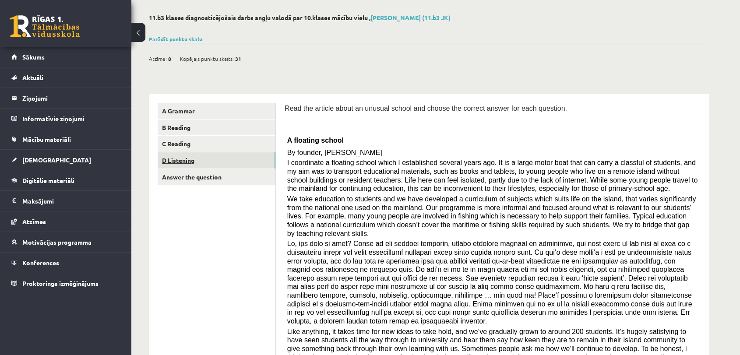
click at [245, 159] on link "D Listening" at bounding box center [217, 160] width 118 height 16
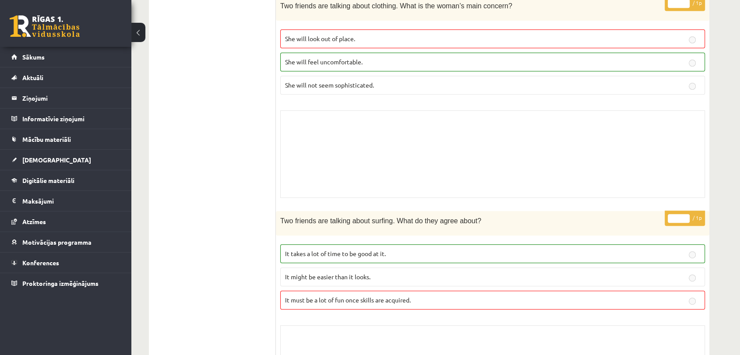
scroll to position [0, 0]
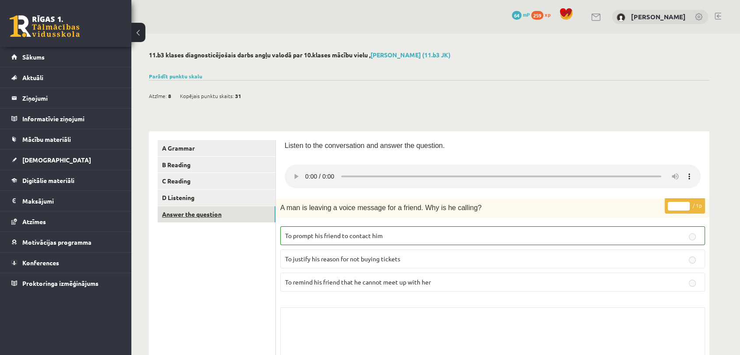
click at [239, 221] on link "Answer the question" at bounding box center [217, 214] width 118 height 16
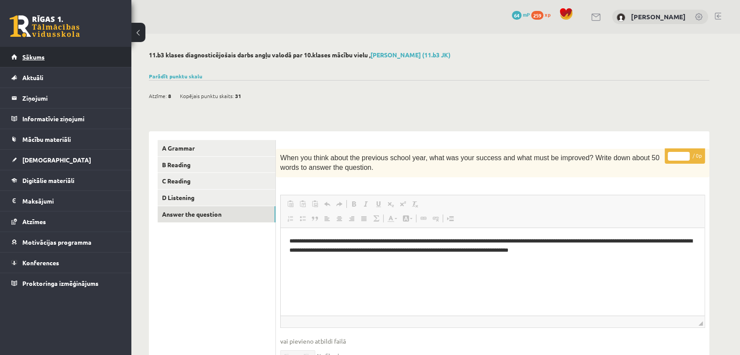
click at [35, 55] on span "Sākums" at bounding box center [33, 57] width 22 height 8
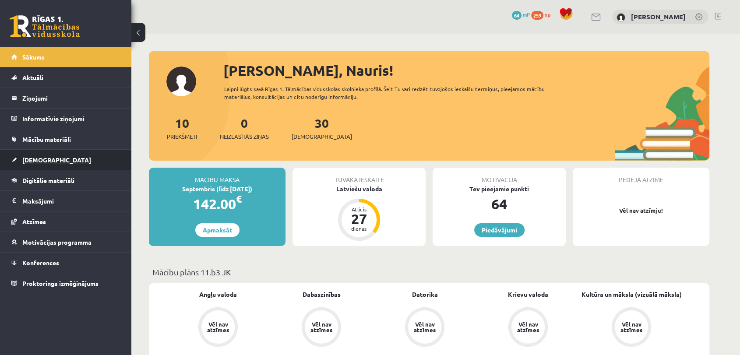
click at [58, 154] on link "[DEMOGRAPHIC_DATA]" at bounding box center [65, 160] width 109 height 20
